Goal: Contribute content: Contribute content

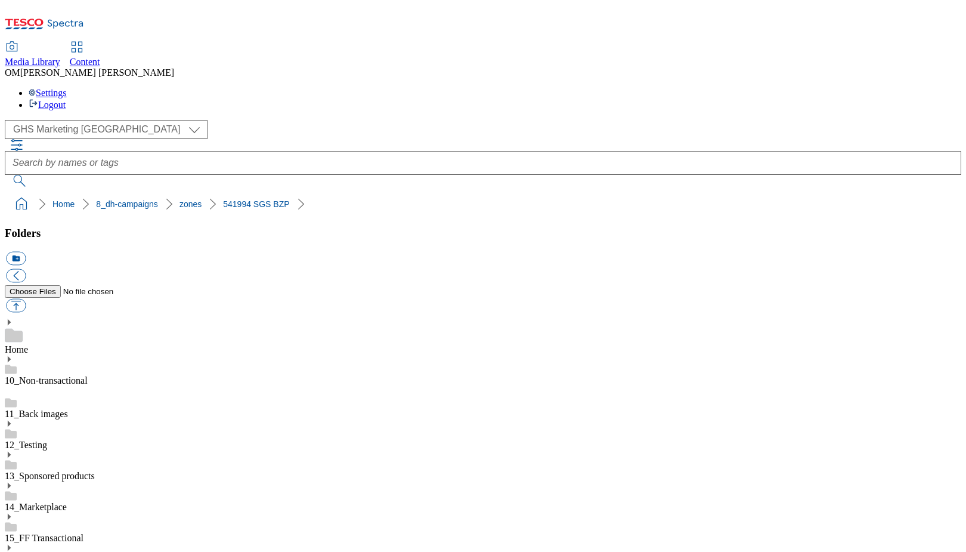
scroll to position [1443, 0]
click at [26, 299] on button "button" at bounding box center [16, 306] width 20 height 14
type input "C:\fakepath\541994-SGS-Brand-Zone-Page-buylistheader-MM_v3.png"
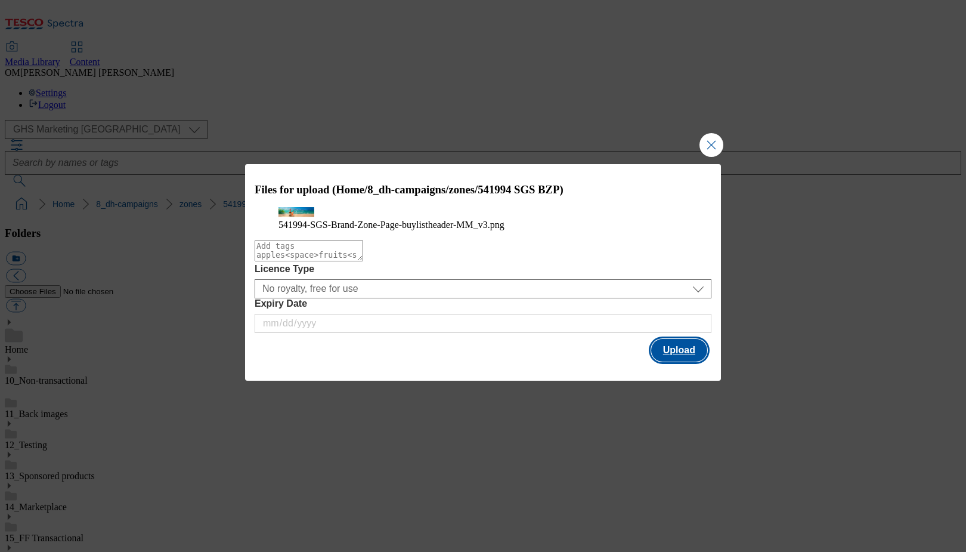
click at [686, 361] on button "Upload" at bounding box center [679, 350] width 56 height 23
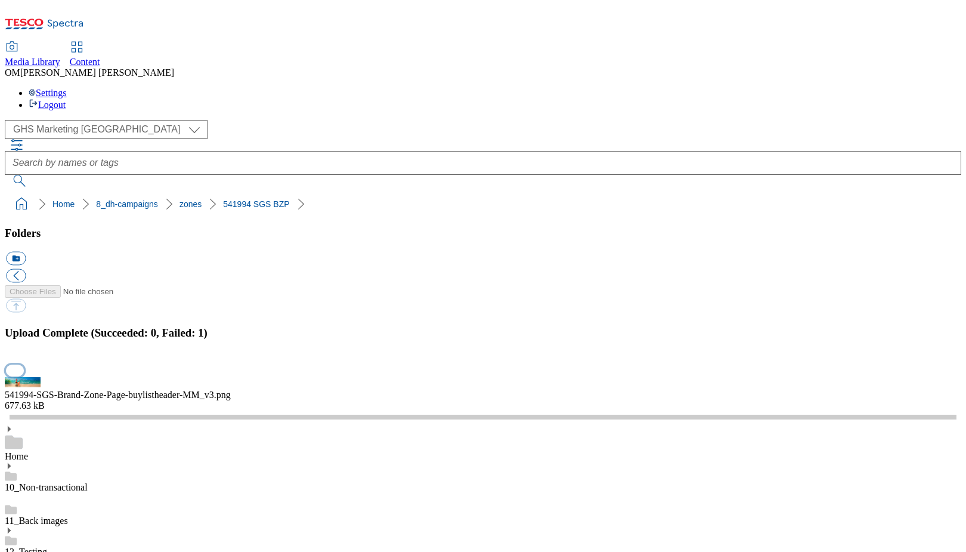
click at [24, 364] on button "button" at bounding box center [15, 369] width 18 height 11
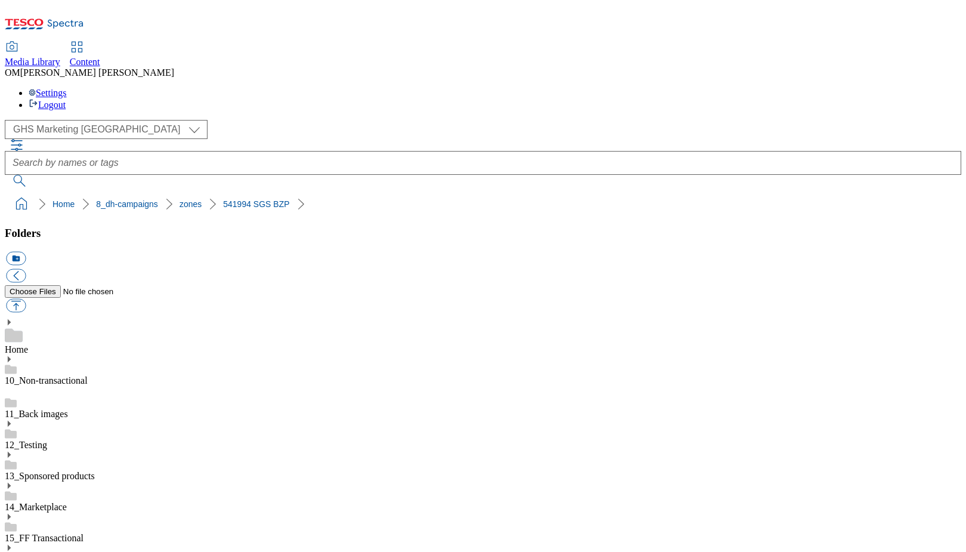
click at [227, 193] on ol "Home 8_dh-campaigns zones 541994 SGS BZP" at bounding box center [487, 204] width 950 height 23
click at [213, 193] on ol "Home 8_dh-campaigns zones 541994 SGS BZP" at bounding box center [487, 204] width 950 height 23
click at [223, 199] on link "541994 SGS BZP" at bounding box center [256, 204] width 66 height 10
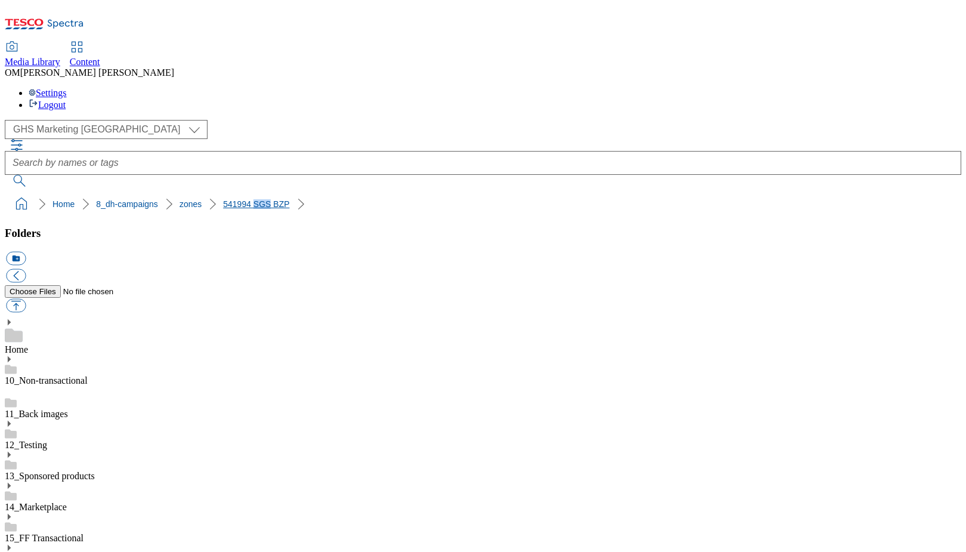
click at [223, 199] on link "541994 SGS BZP" at bounding box center [256, 204] width 66 height 10
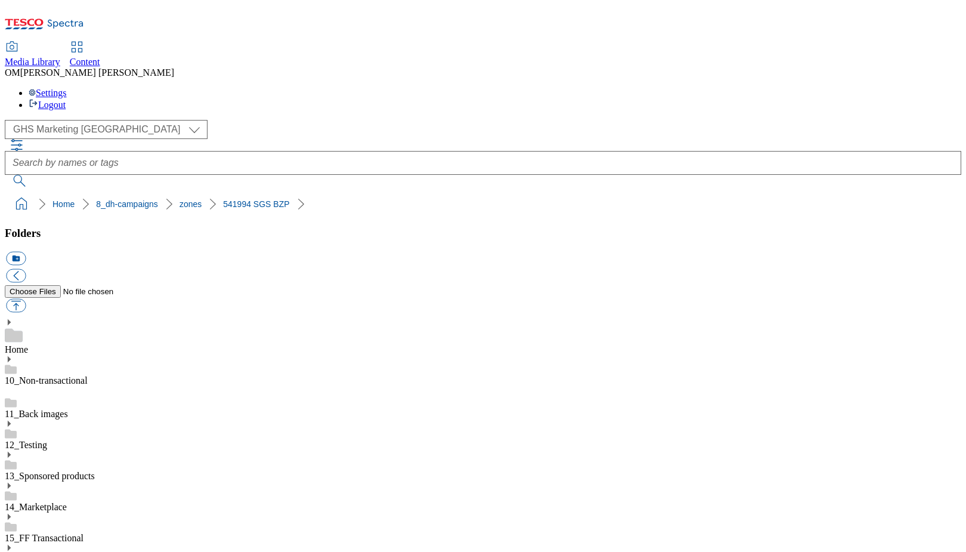
click at [26, 299] on button "button" at bounding box center [16, 306] width 20 height 14
type input "C:\fakepath\541994-SGS-Brand-Zone-Page-buylistheader-MM_v3.png"
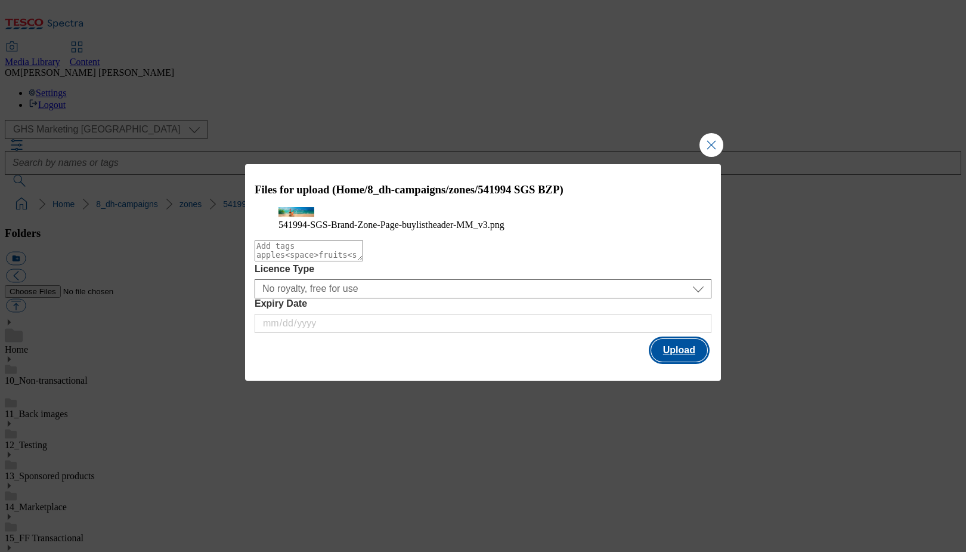
click at [678, 361] on button "Upload" at bounding box center [679, 350] width 56 height 23
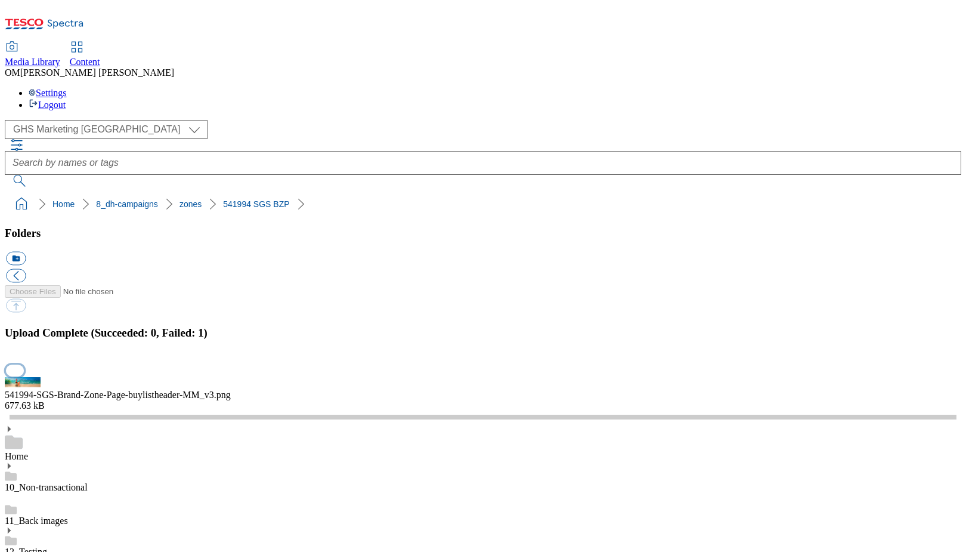
click at [24, 364] on button "button" at bounding box center [15, 369] width 18 height 11
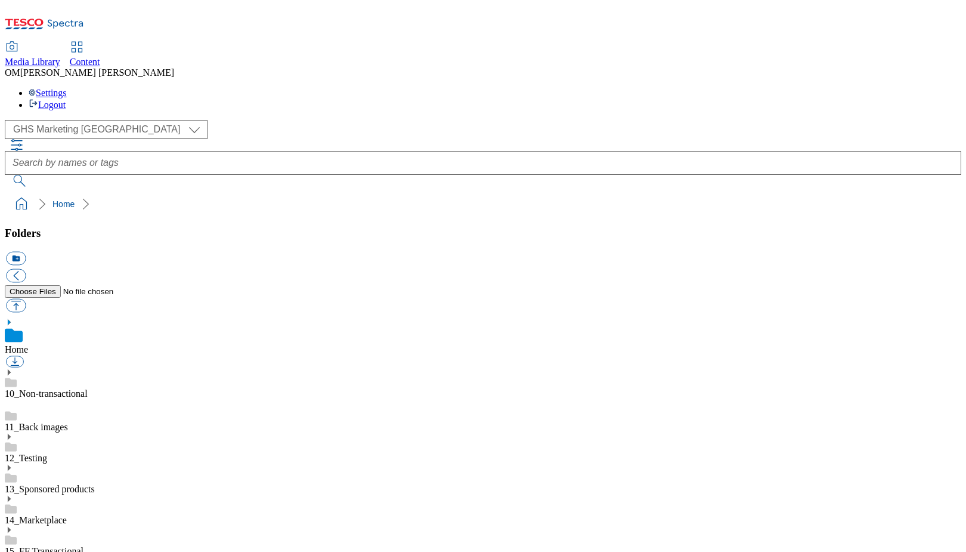
scroll to position [48, 0]
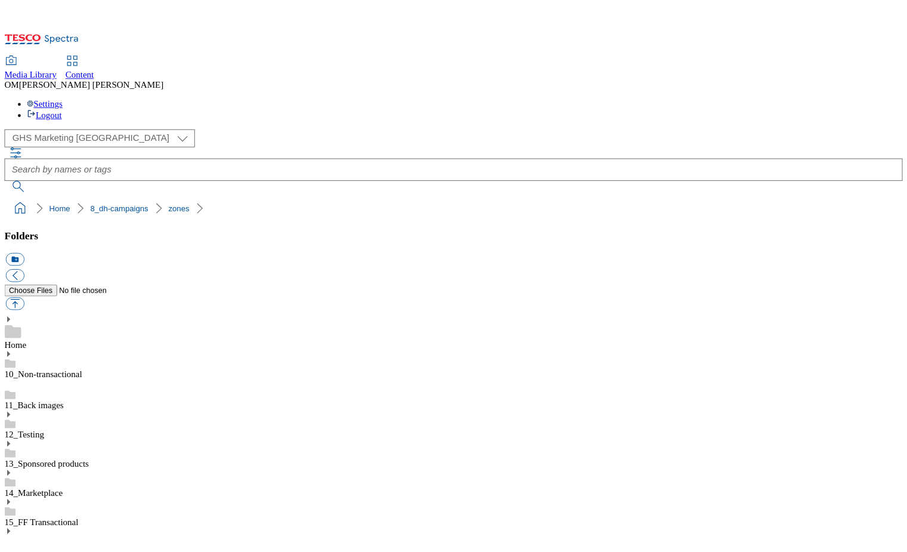
scroll to position [1290, 0]
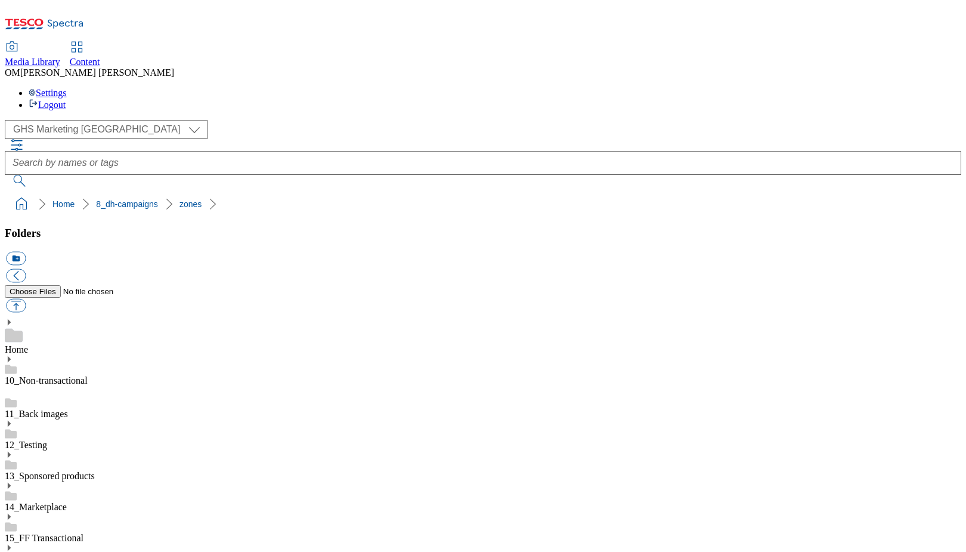
click at [26, 299] on button "button" at bounding box center [16, 306] width 20 height 14
type input "C:\fakepath\541994-SGS-Brand-Zone-Page-buylistheader-MM_v3.png"
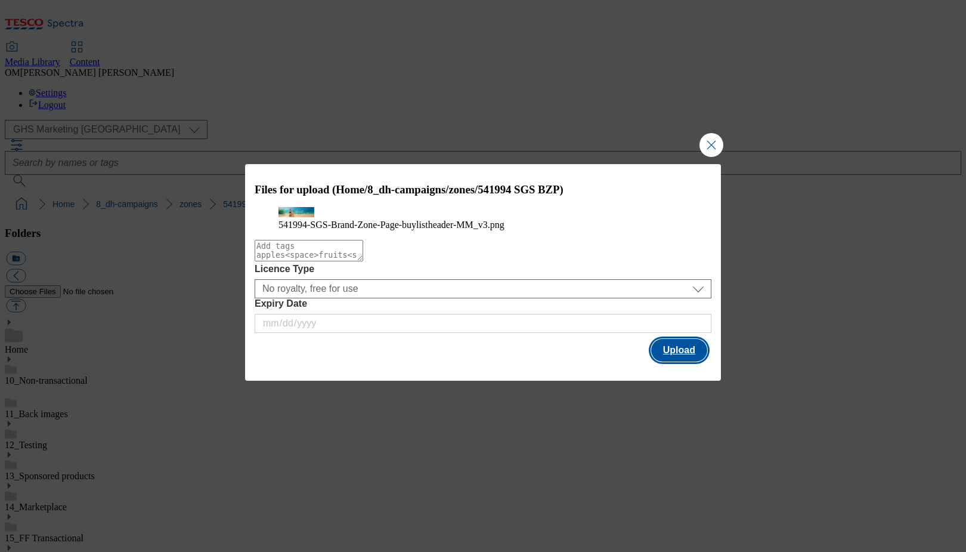
click at [681, 361] on button "Upload" at bounding box center [679, 350] width 56 height 23
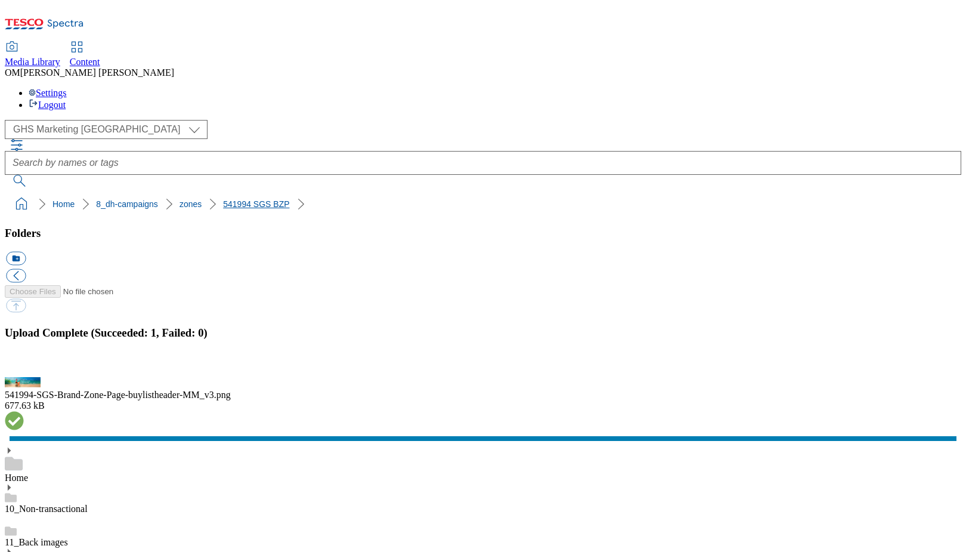
click at [232, 199] on link "541994 SGS BZP" at bounding box center [256, 204] width 66 height 10
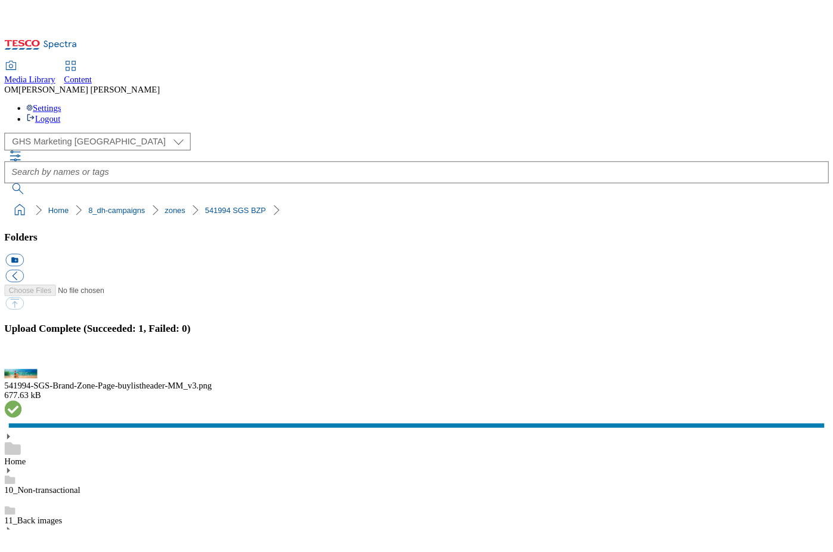
scroll to position [1361, 0]
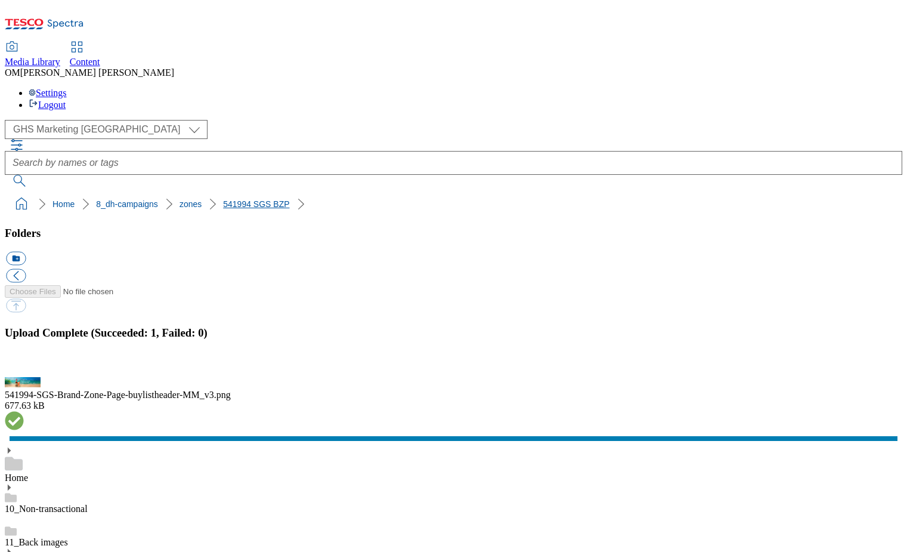
click at [225, 199] on link "541994 SGS BZP" at bounding box center [256, 204] width 66 height 10
click at [24, 364] on button "button" at bounding box center [15, 369] width 18 height 11
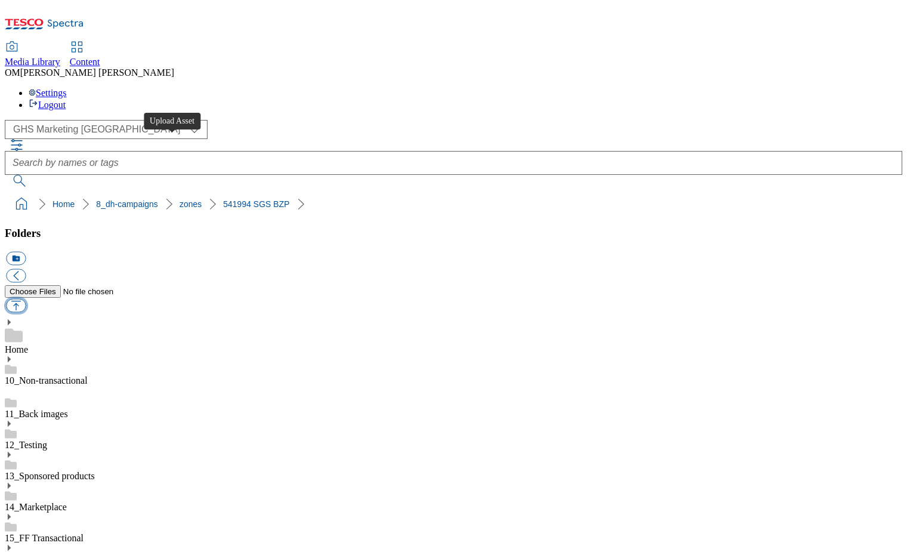
click at [26, 299] on button "button" at bounding box center [16, 306] width 20 height 14
type input "C:\fakepath\541994-SGS-Brand-Zone-Page-buylistheader-Roku_v2.png"
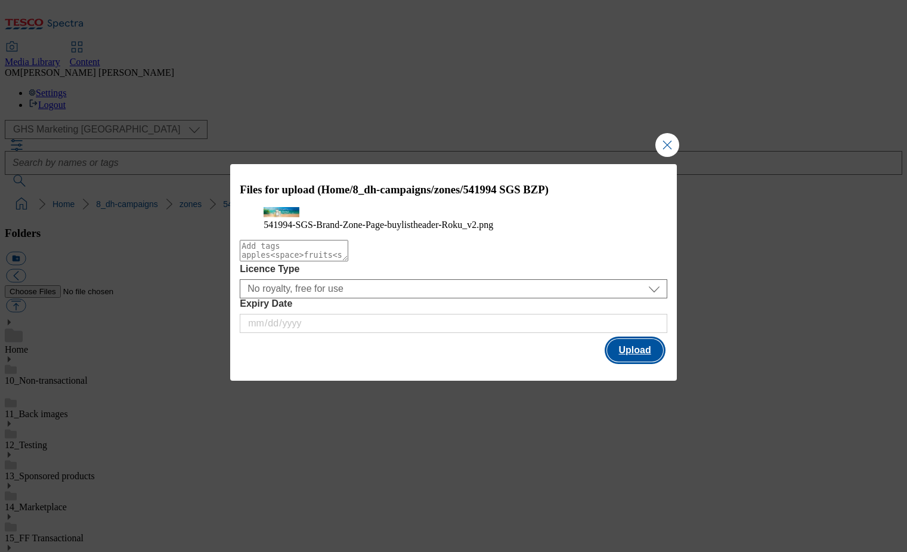
click at [639, 361] on button "Upload" at bounding box center [635, 350] width 56 height 23
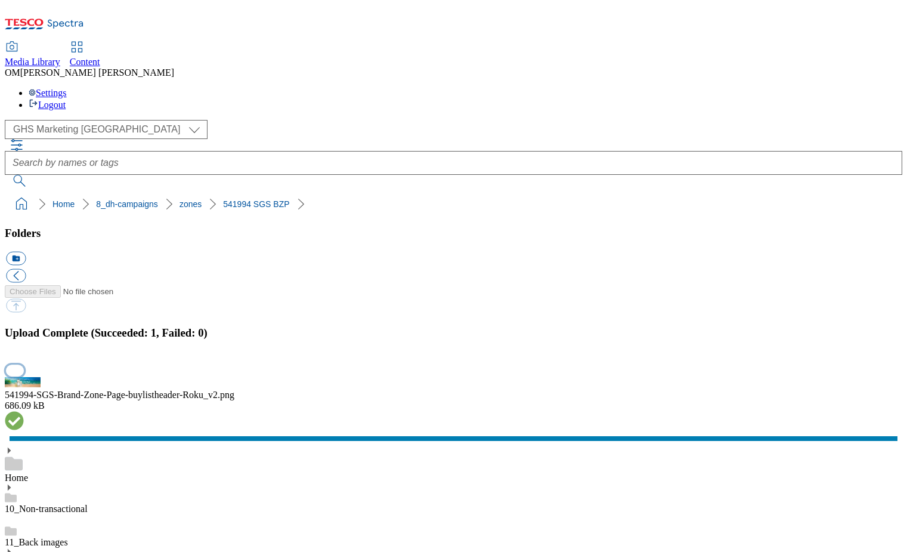
click at [24, 364] on button "button" at bounding box center [15, 369] width 18 height 11
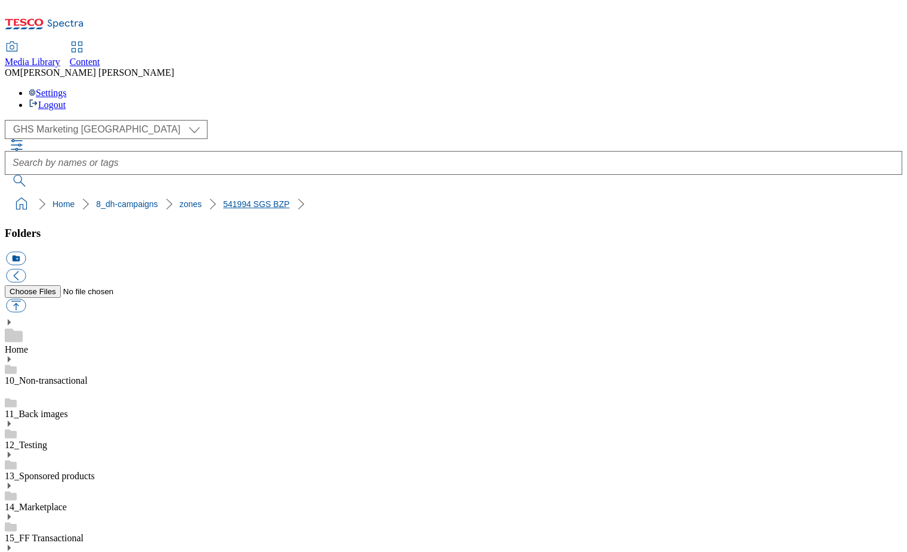
click at [233, 199] on link "541994 SGS BZP" at bounding box center [256, 204] width 66 height 10
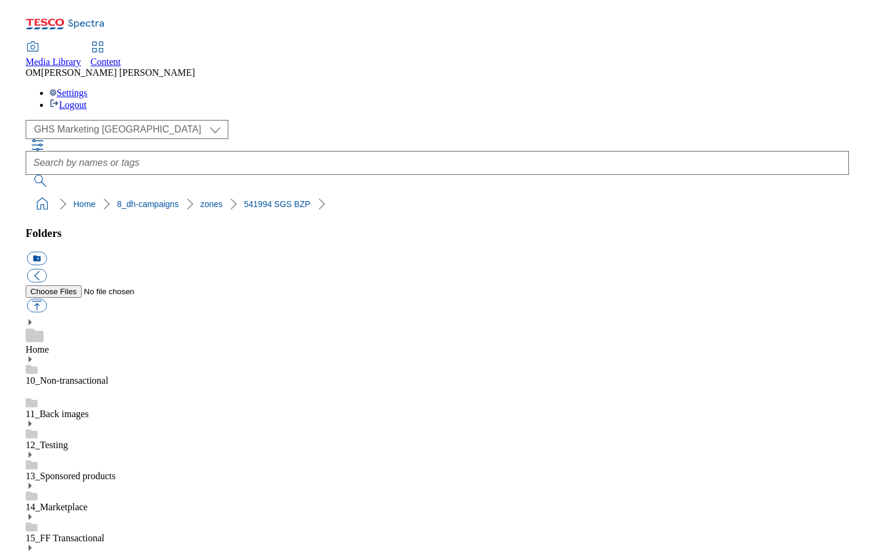
scroll to position [1438, 0]
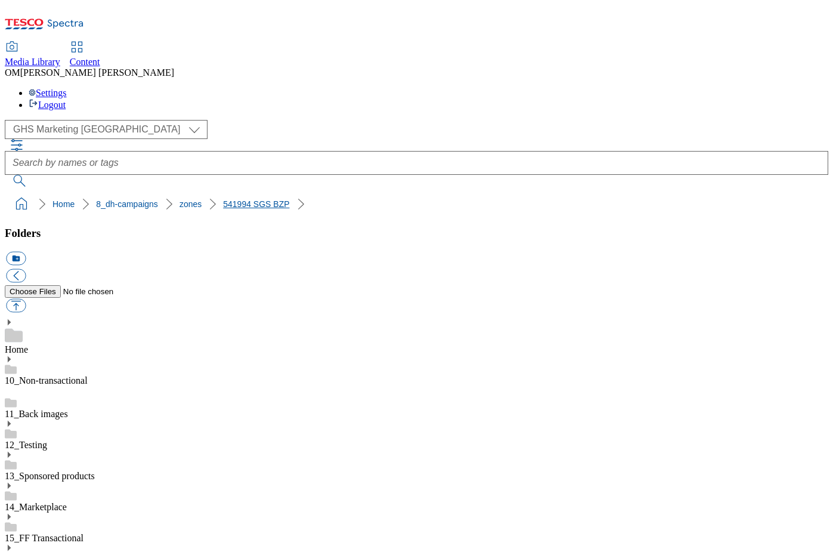
click at [237, 199] on link "541994 SGS BZP" at bounding box center [256, 204] width 66 height 10
click at [26, 299] on button "button" at bounding box center [16, 306] width 20 height 14
type input "C:\fakepath\541994-SGS-Brand-Zone-Page-buylistheader-JimBean_v2.png"
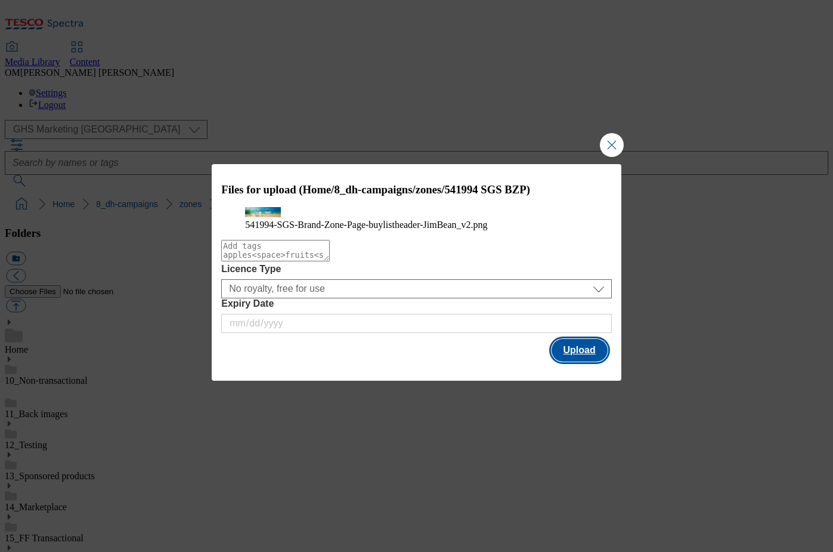
click at [594, 361] on button "Upload" at bounding box center [580, 350] width 56 height 23
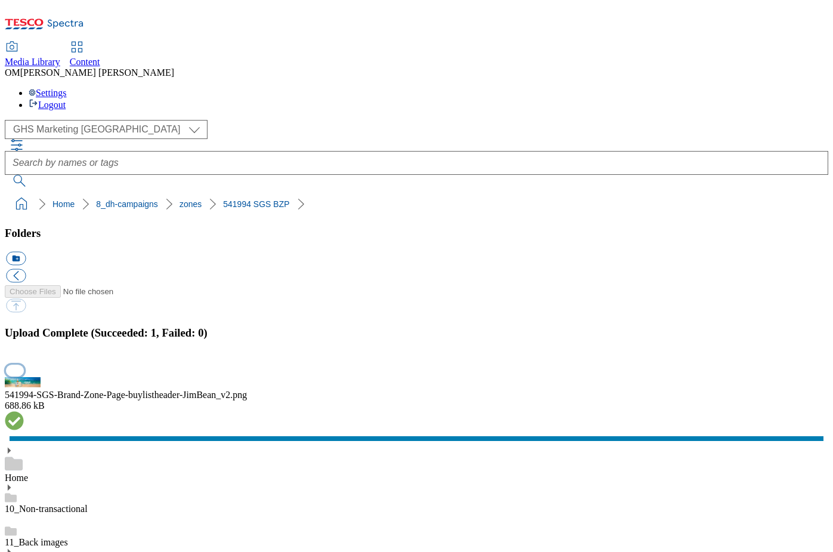
click at [24, 364] on button "button" at bounding box center [15, 369] width 18 height 11
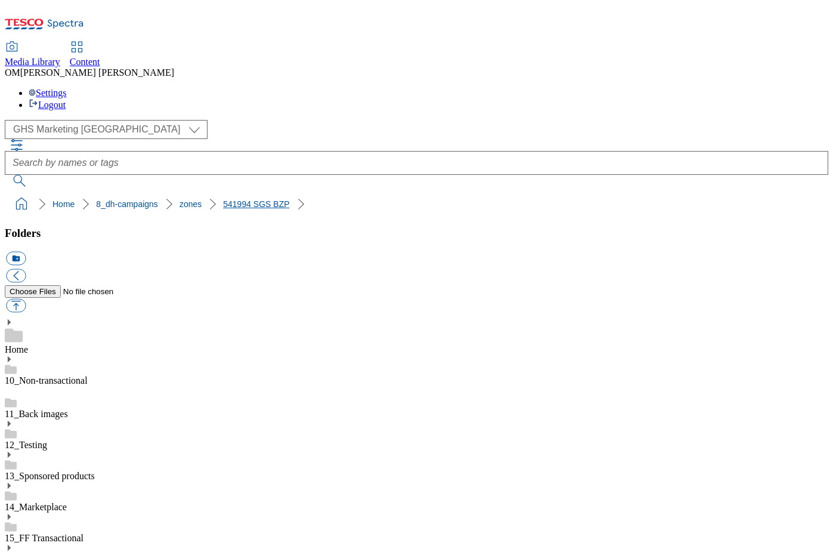
click at [223, 199] on link "541994 SGS BZP" at bounding box center [256, 204] width 66 height 10
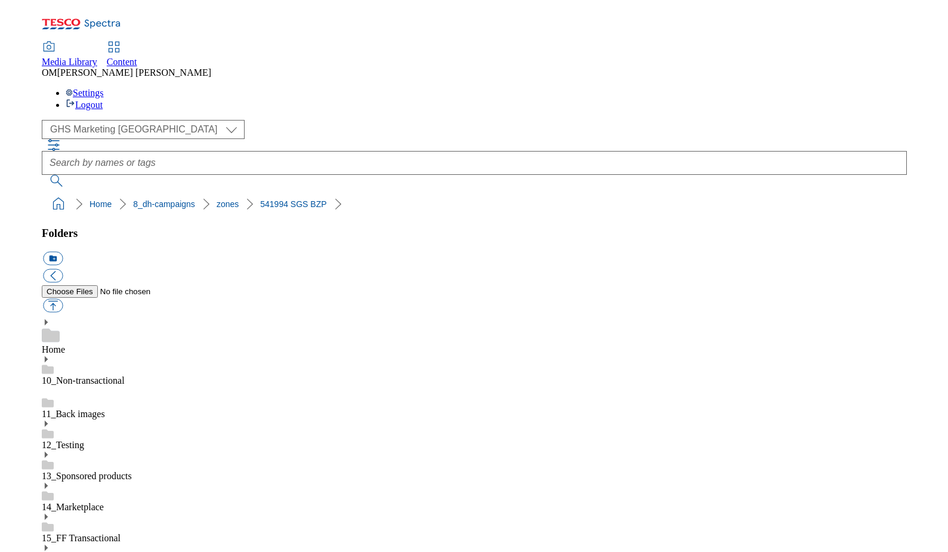
scroll to position [1381, 0]
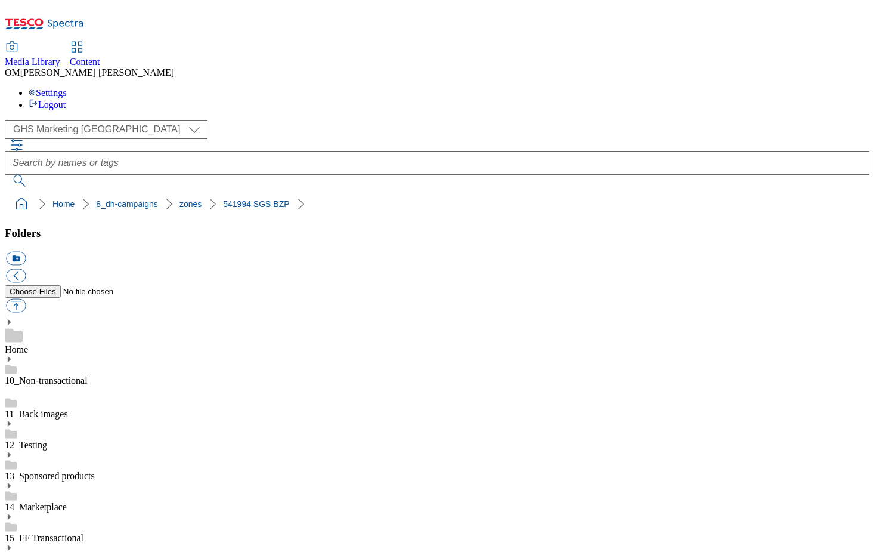
click at [223, 199] on link "541994 SGS BZP" at bounding box center [256, 204] width 66 height 10
click at [26, 299] on button "button" at bounding box center [16, 306] width 20 height 14
type input "C:\fakepath\541994-SGS-Brand-Zone-Page-buylistheader-TokiHighball_v2.png"
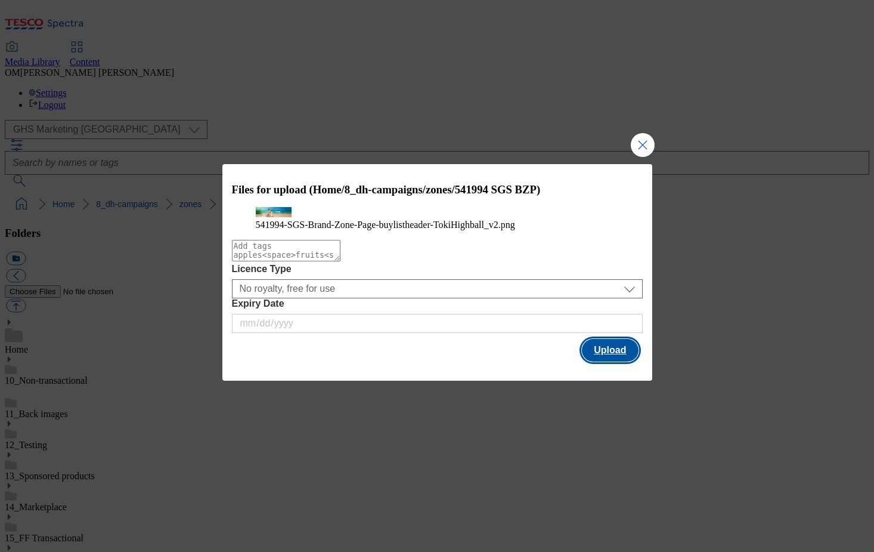
click at [626, 361] on button "Upload" at bounding box center [610, 350] width 56 height 23
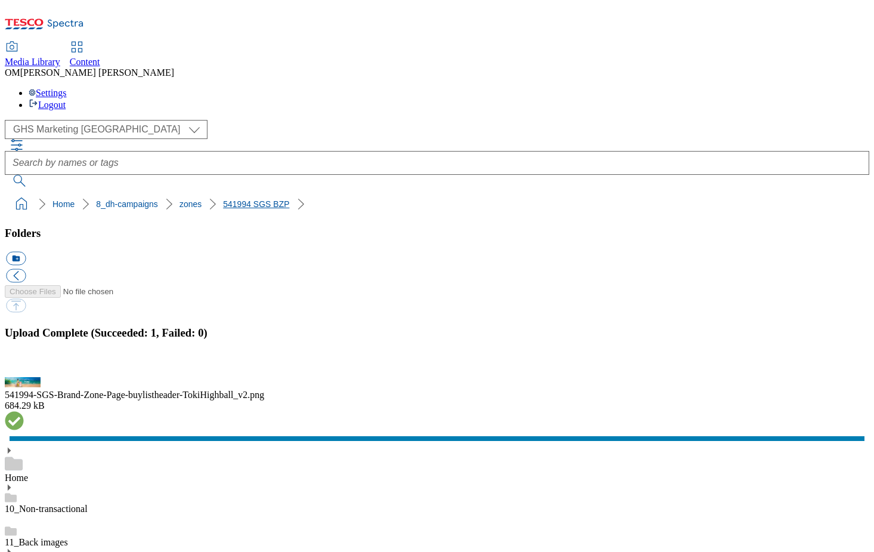
click at [223, 199] on link "541994 SGS BZP" at bounding box center [256, 204] width 66 height 10
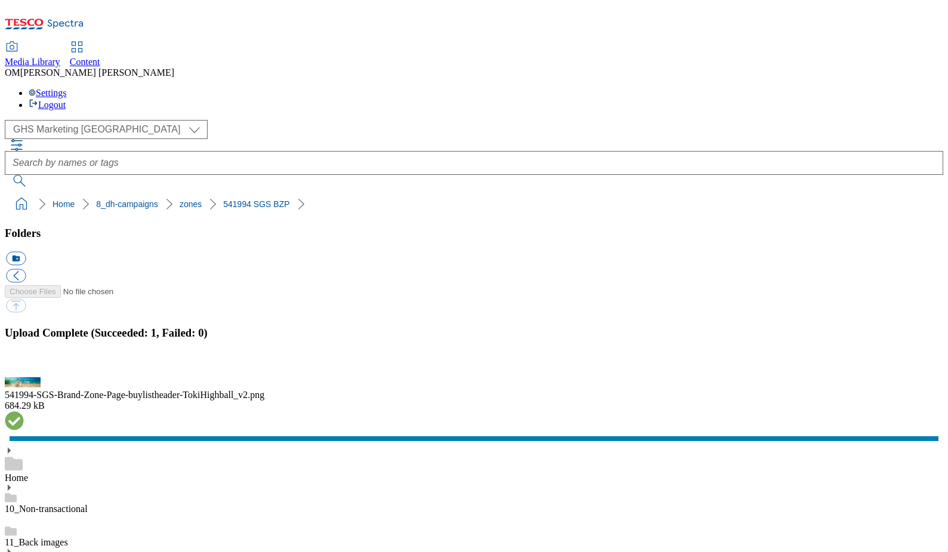
scroll to position [1309, 0]
click at [226, 199] on link "541994 SGS BZP" at bounding box center [256, 204] width 66 height 10
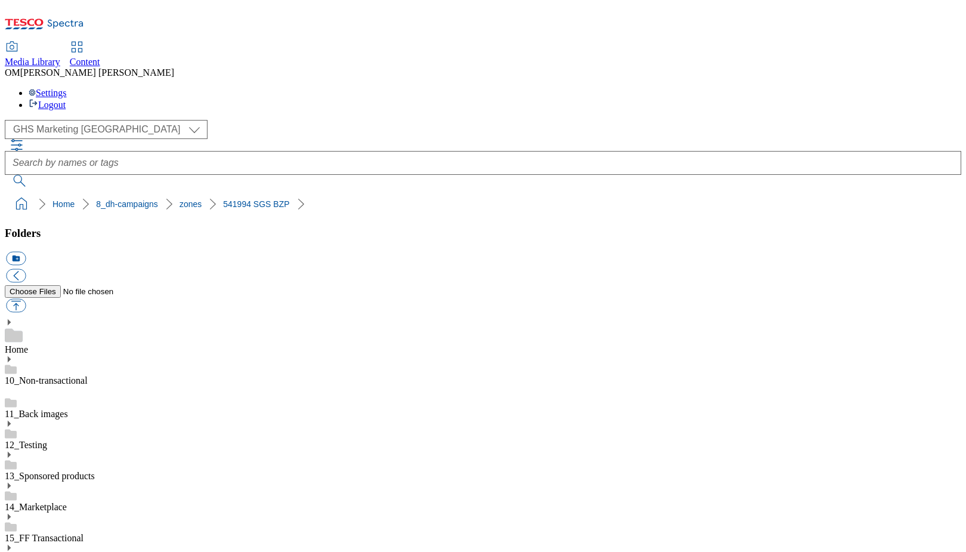
scroll to position [101, 0]
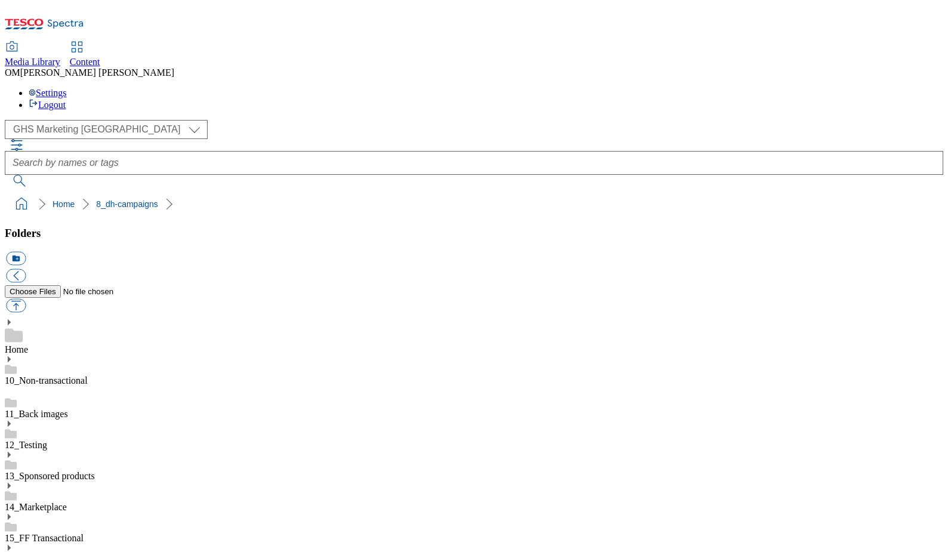
scroll to position [2, 0]
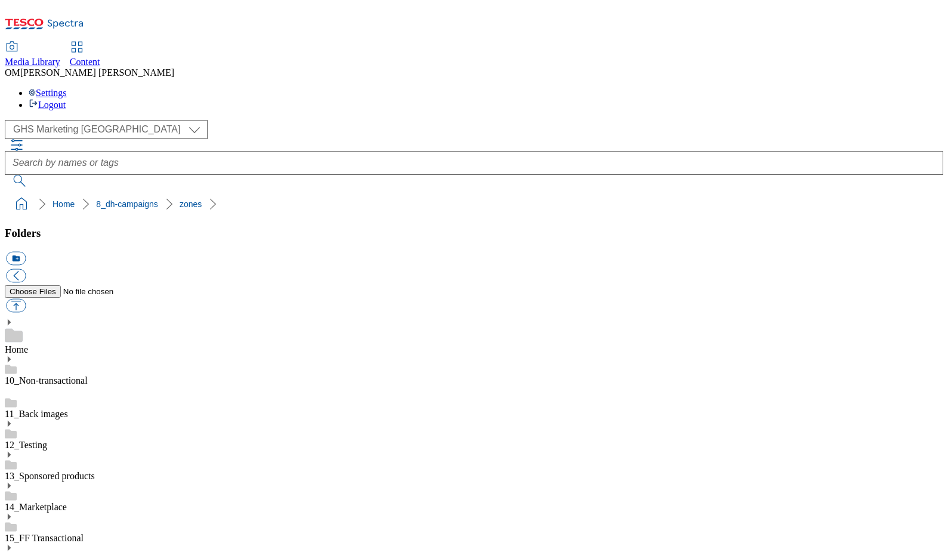
scroll to position [1253, 0]
click at [26, 299] on button "button" at bounding box center [16, 306] width 20 height 14
type input "C:\fakepath\541994-SGS-Brand-Zone-Page-buylistheader-Sipsmith_v2.png"
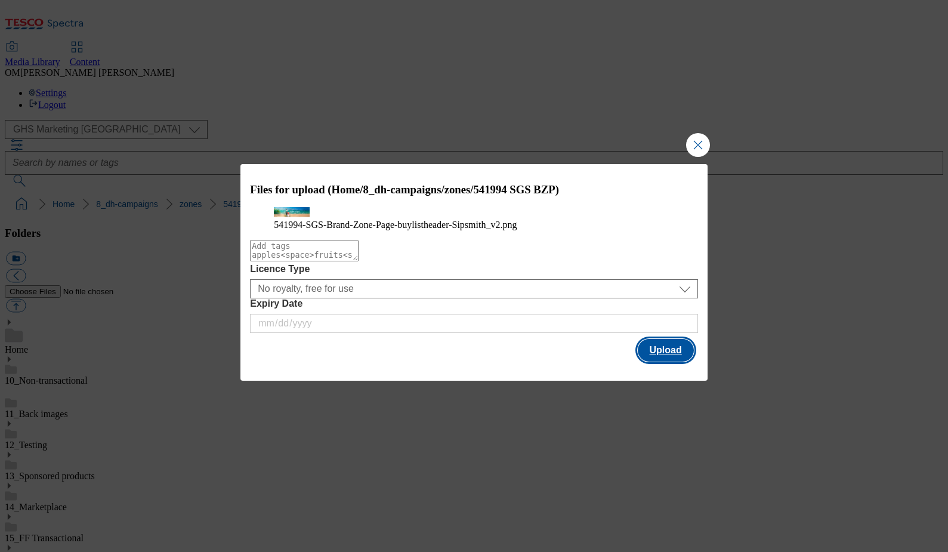
click at [673, 361] on button "Upload" at bounding box center [666, 350] width 56 height 23
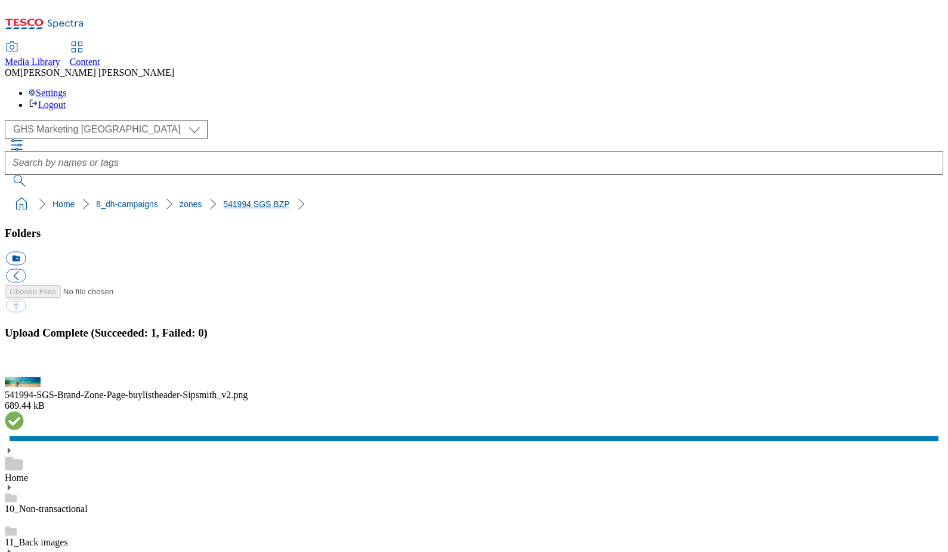
click at [223, 199] on link "541994 SGS BZP" at bounding box center [256, 204] width 66 height 10
click at [24, 364] on button "button" at bounding box center [15, 369] width 18 height 11
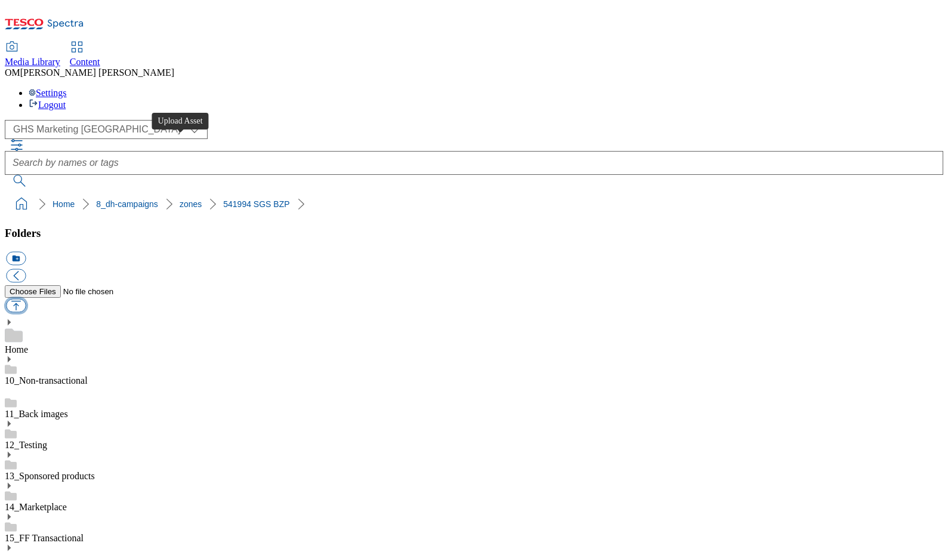
click at [26, 299] on button "button" at bounding box center [16, 306] width 20 height 14
